Goal: Task Accomplishment & Management: Manage account settings

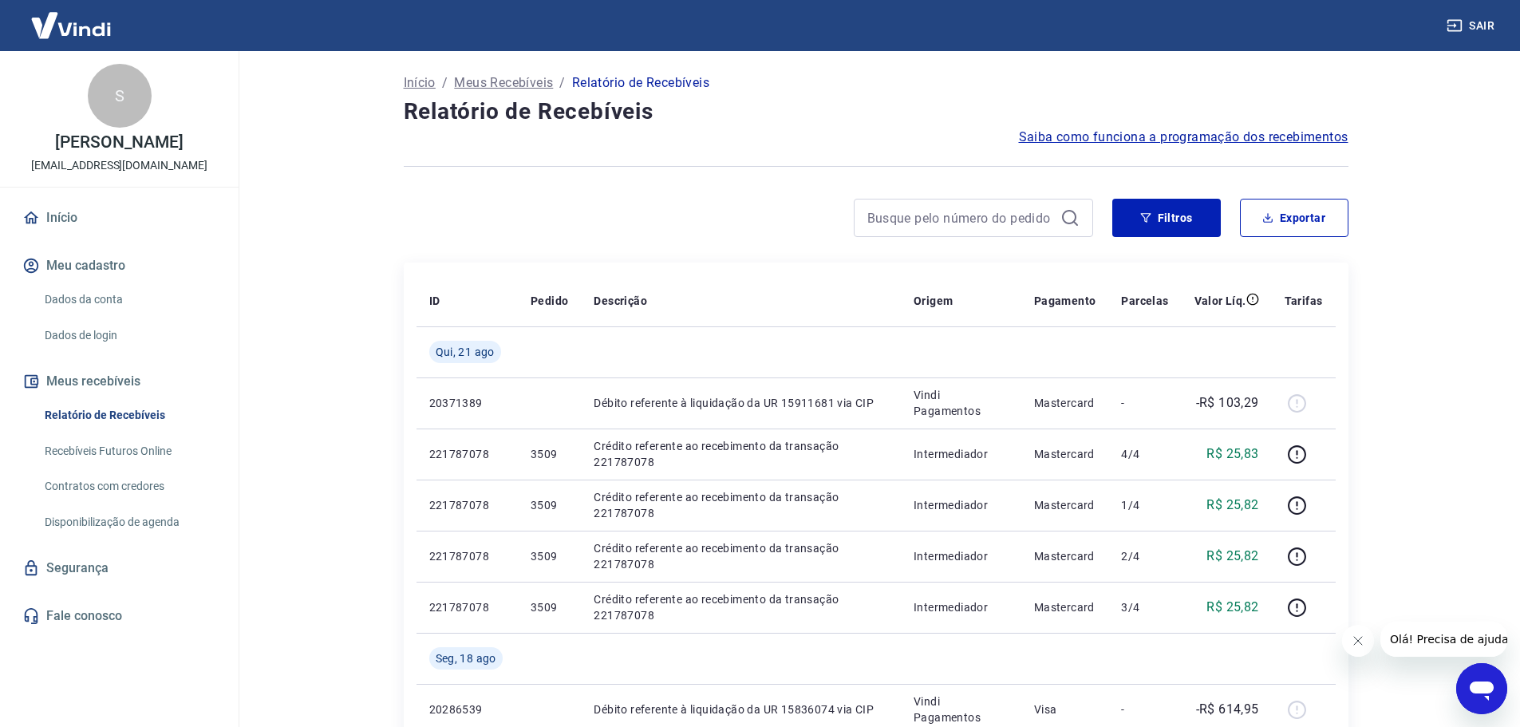
click at [147, 412] on link "Relatório de Recebíveis" at bounding box center [128, 415] width 181 height 33
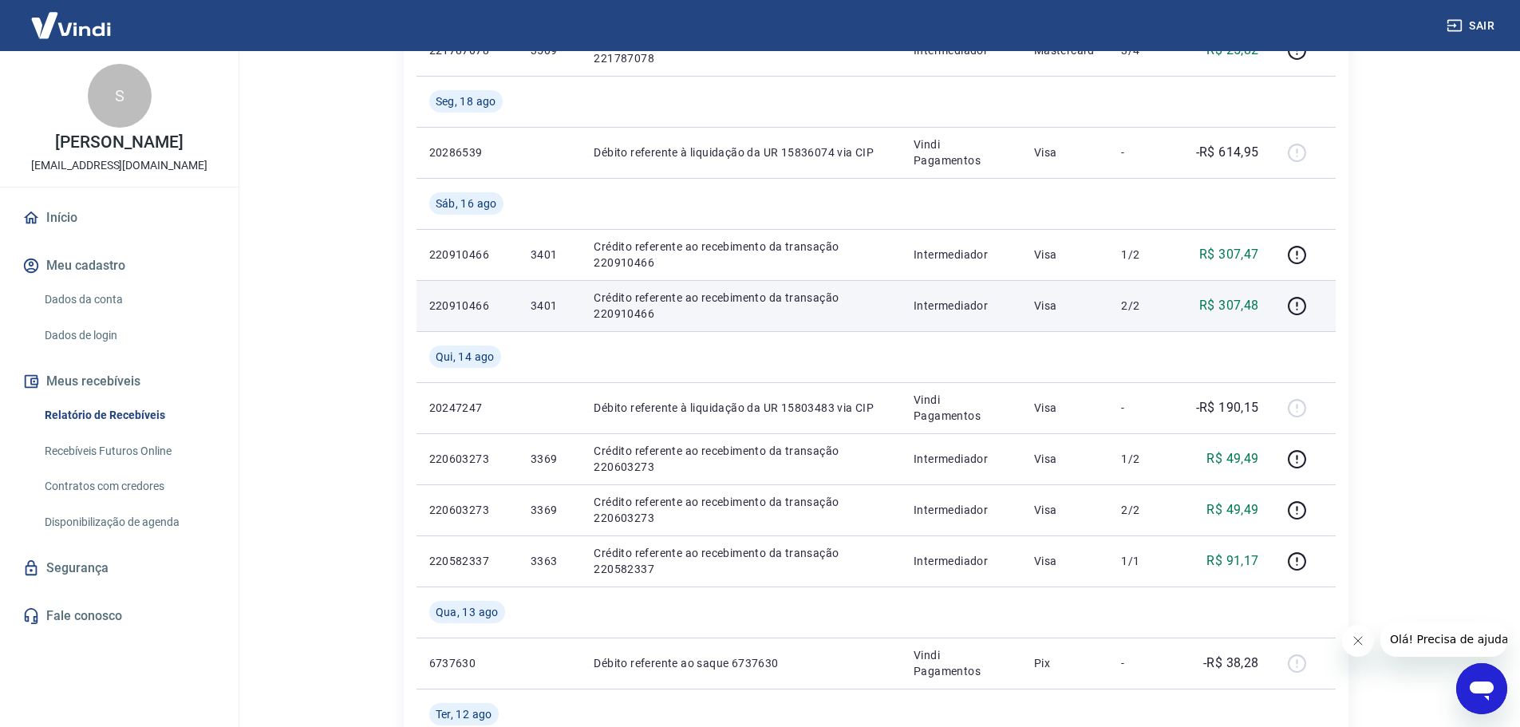
scroll to position [559, 0]
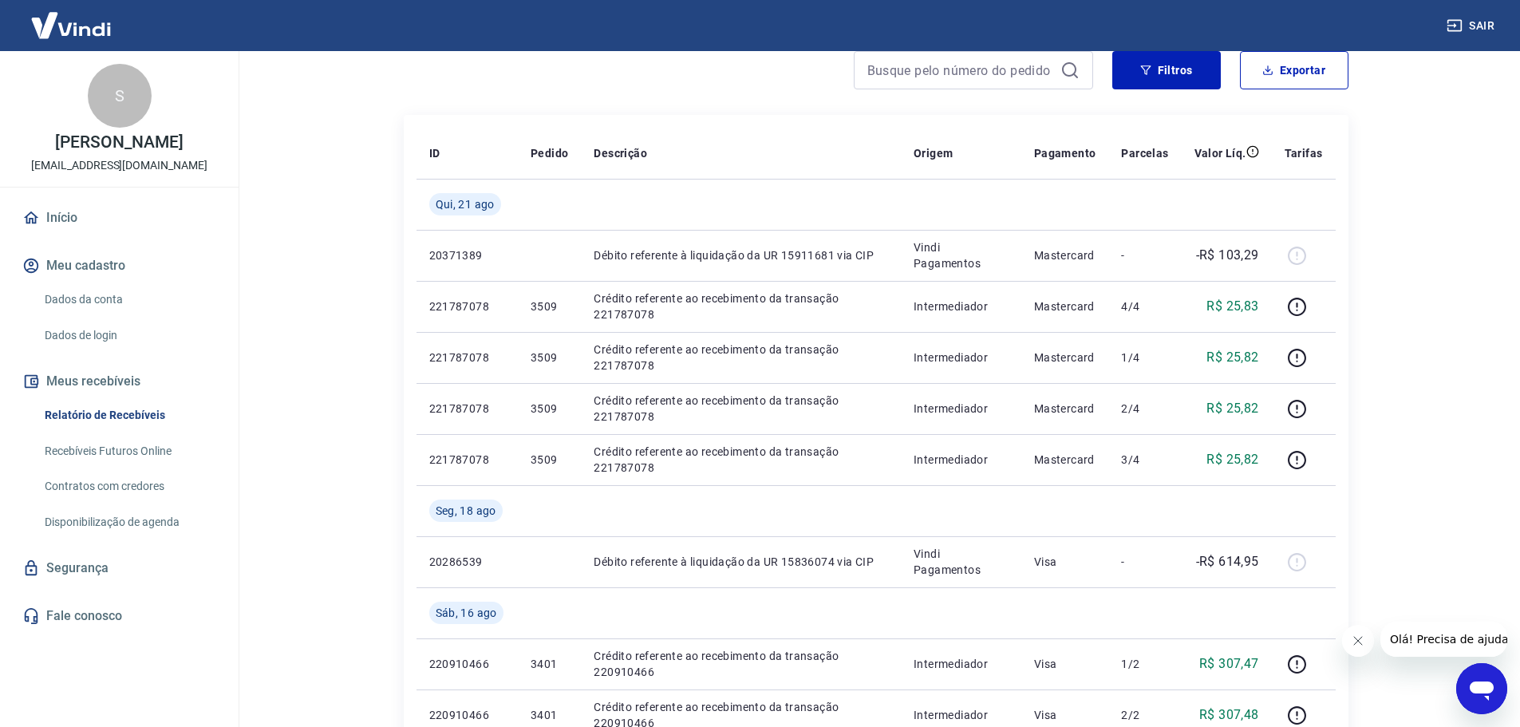
scroll to position [80, 0]
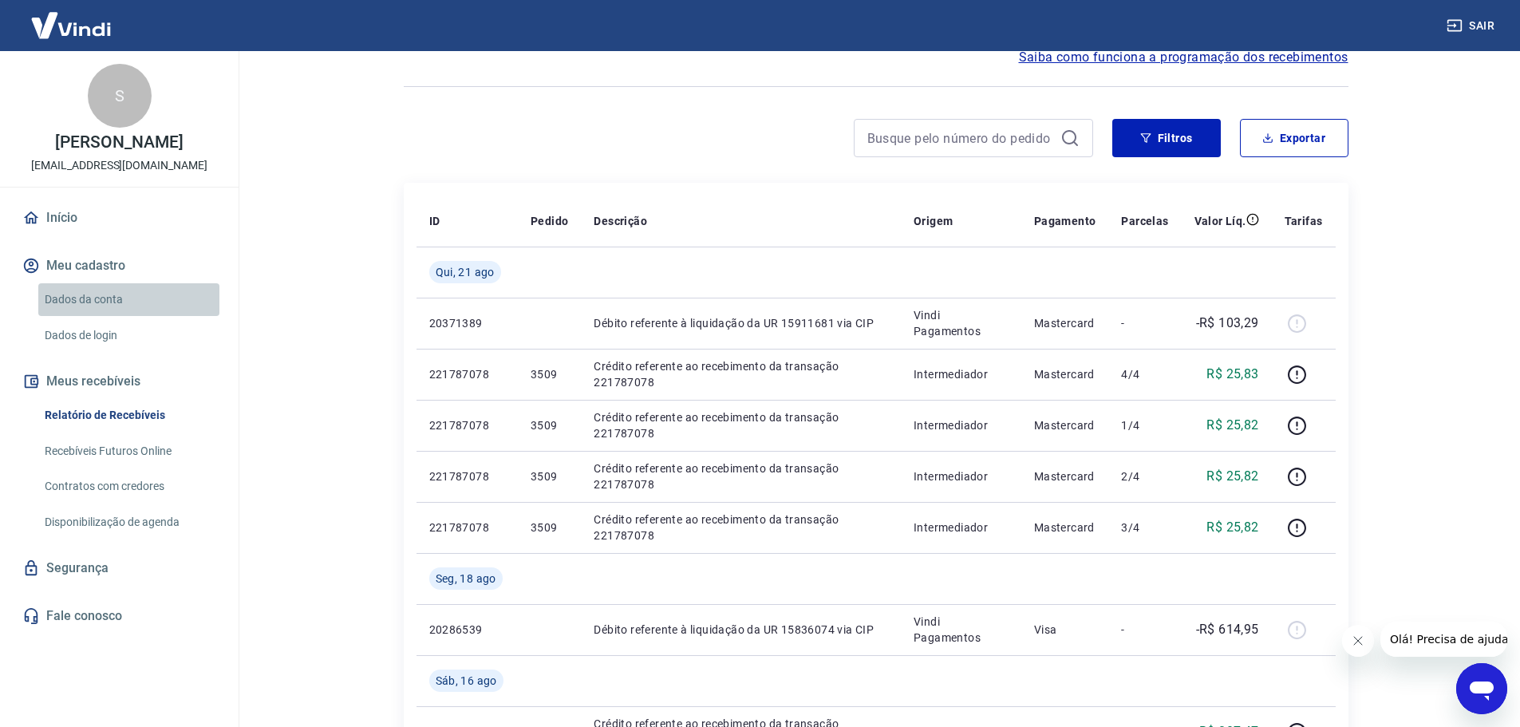
click at [78, 308] on link "Dados da conta" at bounding box center [128, 299] width 181 height 33
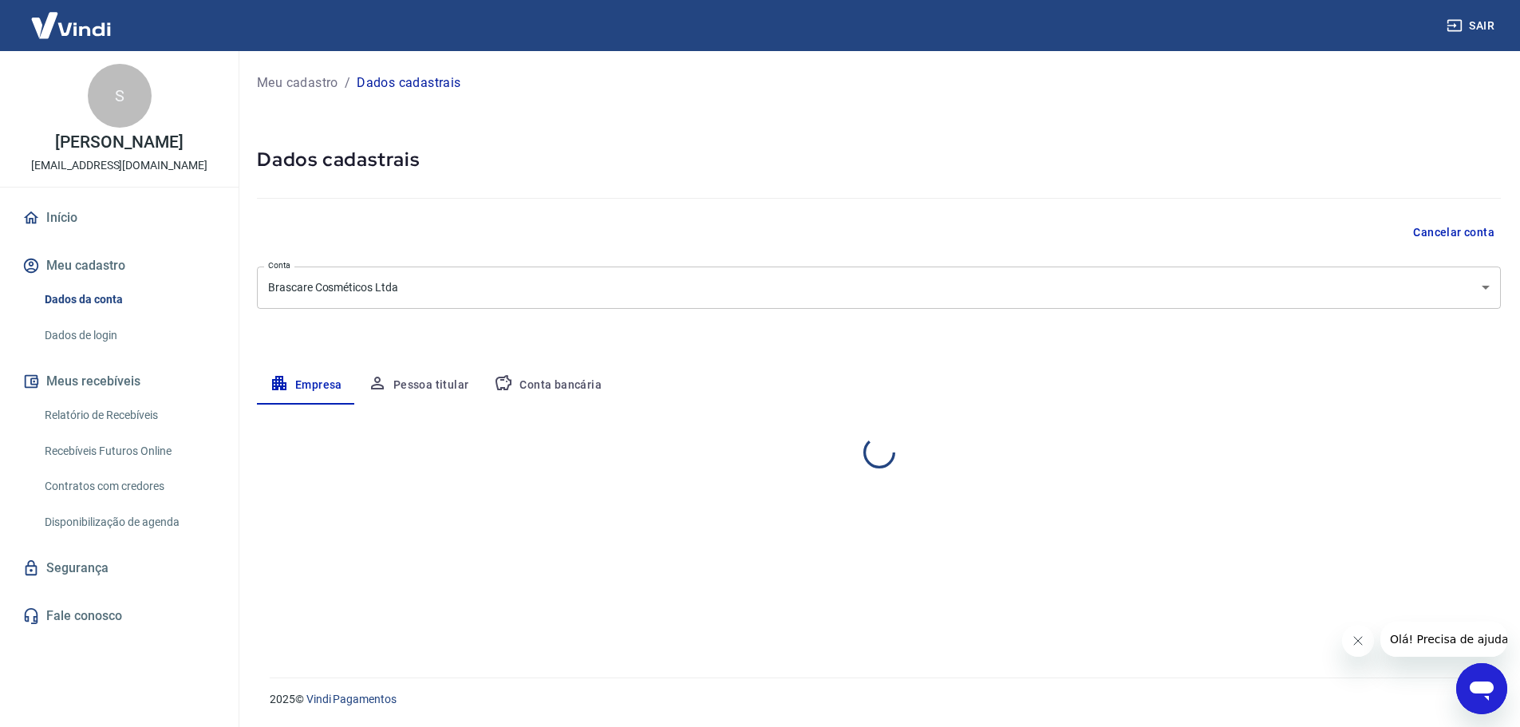
select select "SP"
select select "business"
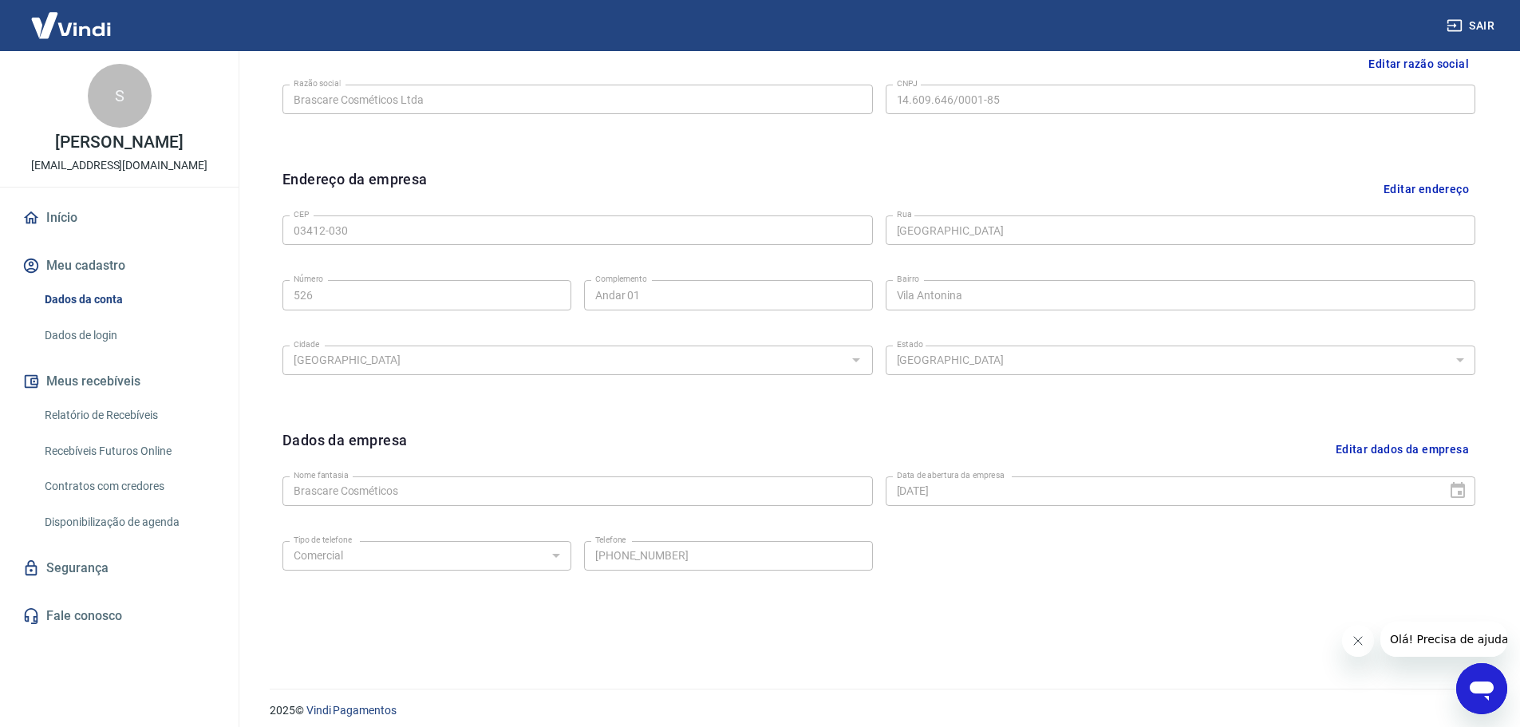
scroll to position [424, 0]
